Goal: Find contact information: Find contact information

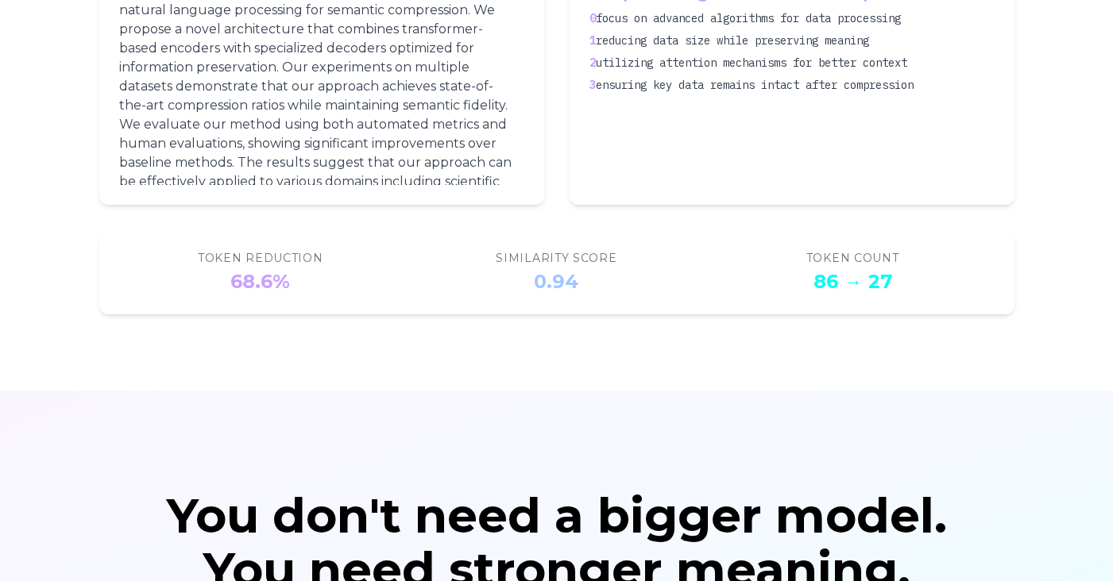
scroll to position [2755, 0]
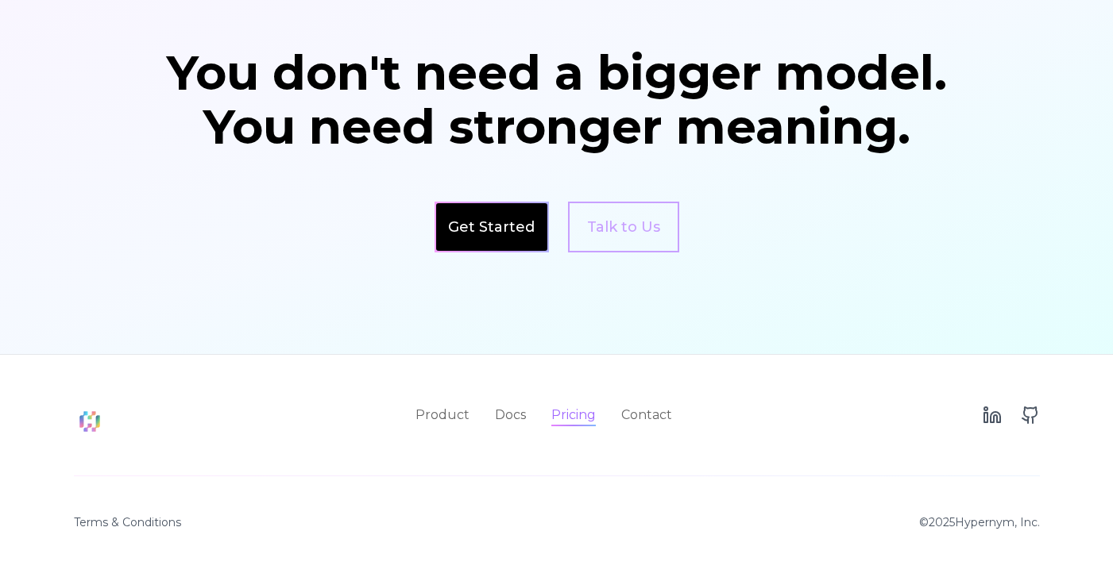
click at [583, 415] on link "Pricing" at bounding box center [573, 415] width 44 height 19
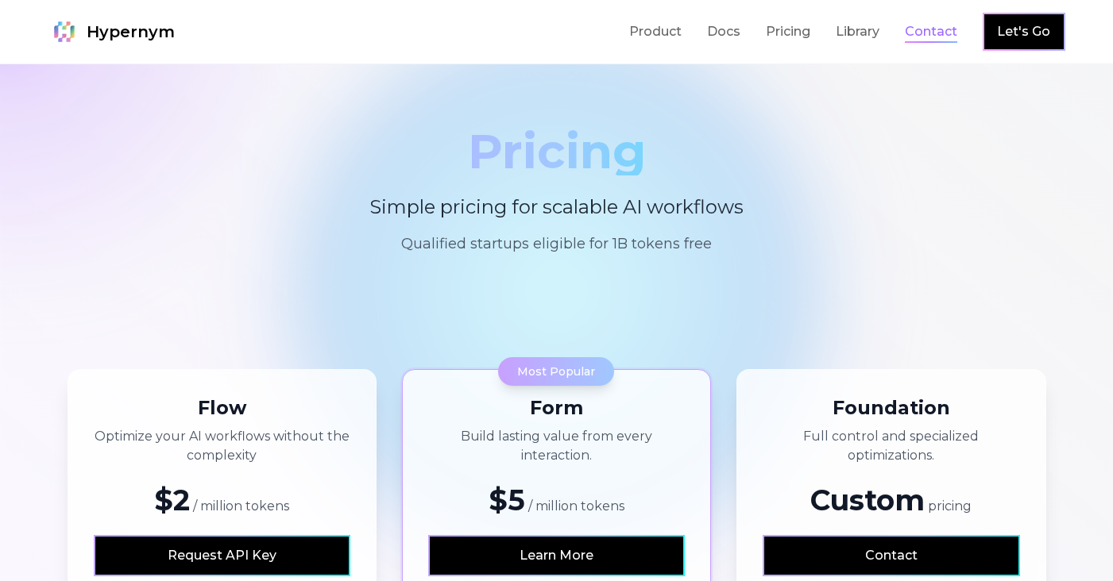
click at [932, 37] on link "Contact" at bounding box center [931, 31] width 52 height 19
